Goal: Task Accomplishment & Management: Use online tool/utility

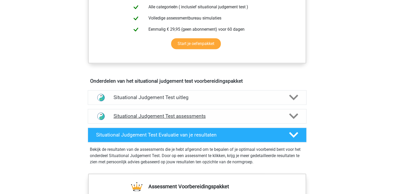
scroll to position [312, 0]
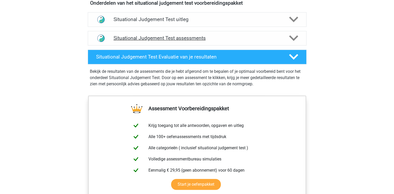
click at [187, 39] on h4 "Situational Judgement Test assessments" at bounding box center [196, 38] width 167 height 6
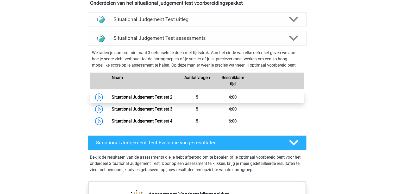
click at [169, 98] on link "Situational Judgement Test set 2" at bounding box center [142, 97] width 61 height 5
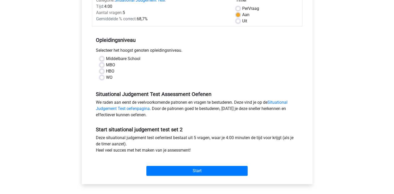
scroll to position [78, 0]
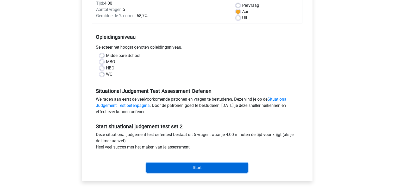
click at [206, 171] on input "Start" at bounding box center [196, 168] width 101 height 10
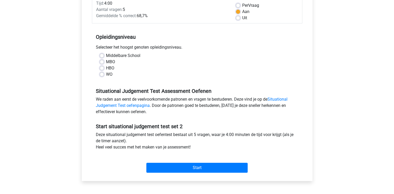
click at [150, 65] on div "HBO" at bounding box center [197, 68] width 195 height 6
click at [104, 62] on div "MBO" at bounding box center [197, 62] width 195 height 6
click at [106, 62] on label "MBO" at bounding box center [110, 62] width 9 height 6
click at [102, 62] on input "MBO" at bounding box center [102, 61] width 4 height 5
radio input "true"
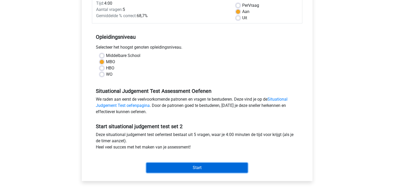
click at [183, 167] on input "Start" at bounding box center [196, 168] width 101 height 10
